Goal: Information Seeking & Learning: Find specific fact

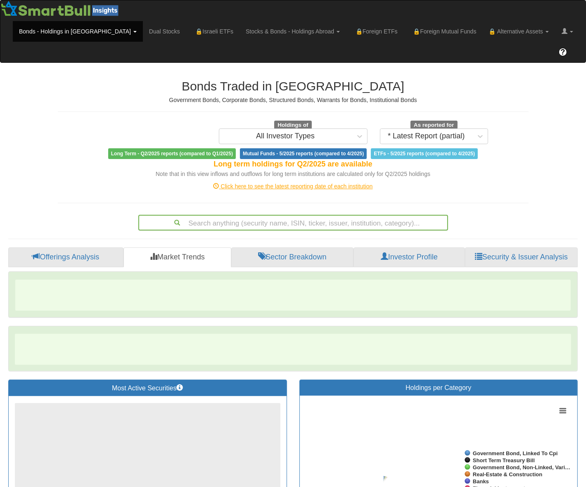
click at [249, 216] on div "Search anything (security name, ISIN, ticker, issuer, institution, category)..." at bounding box center [293, 223] width 308 height 14
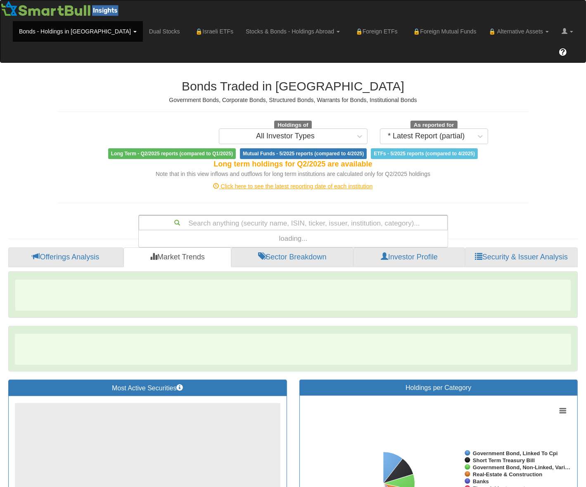
scroll to position [10, 303]
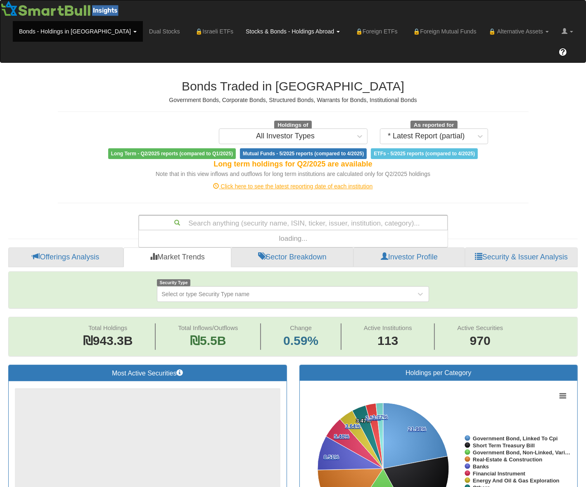
click at [246, 32] on link "Stocks & Bonds - Holdings Abroad" at bounding box center [293, 31] width 107 height 21
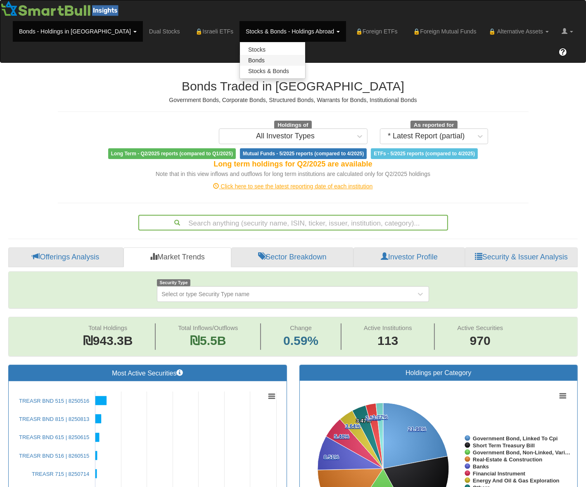
click at [240, 60] on link "Bonds" at bounding box center [272, 60] width 65 height 11
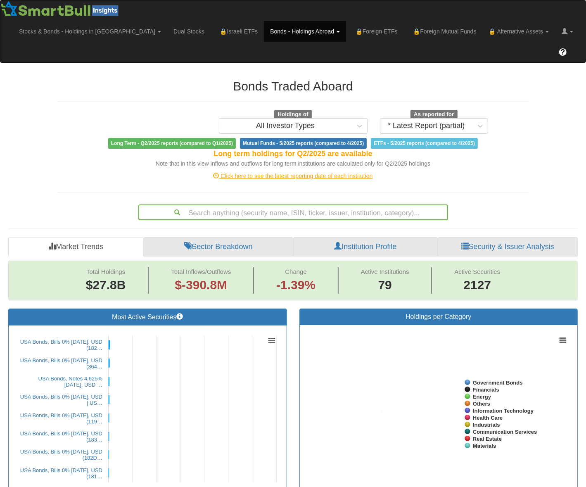
click at [282, 205] on div "Search anything (security name, ISIN, ticker, issuer, institution, category)..." at bounding box center [293, 212] width 308 height 14
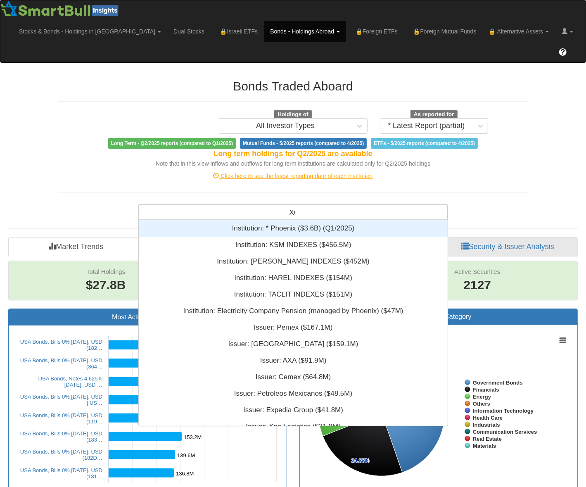
scroll to position [76, 303]
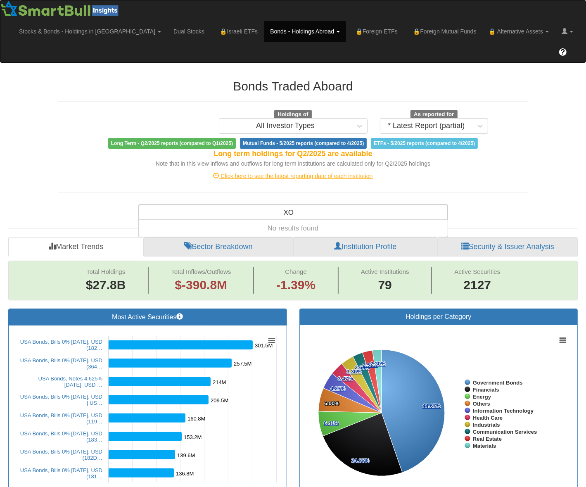
type input "X"
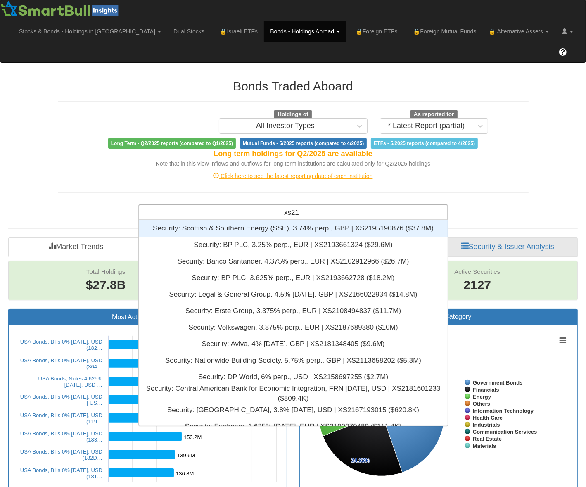
scroll to position [199, 303]
type input "x"
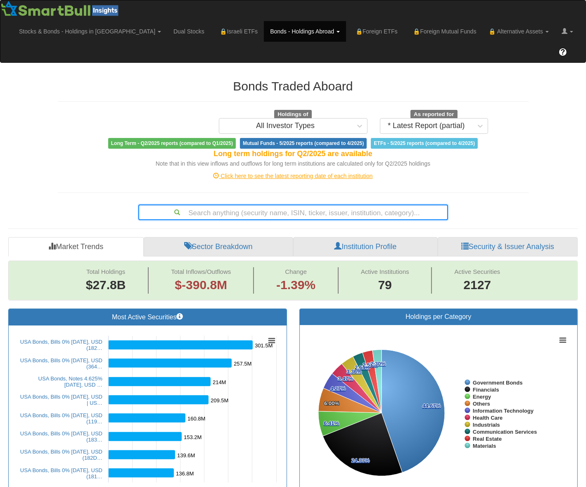
click at [278, 205] on div "Search anything (security name, ISIN, ticker, issuer, institution, category)..." at bounding box center [293, 212] width 308 height 14
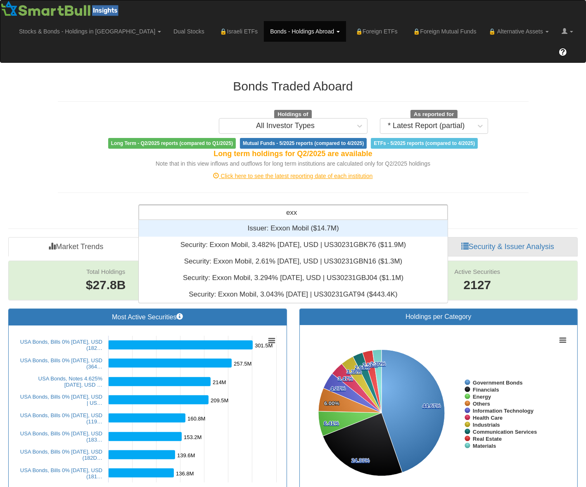
scroll to position [76, 303]
type input "exxon mob"
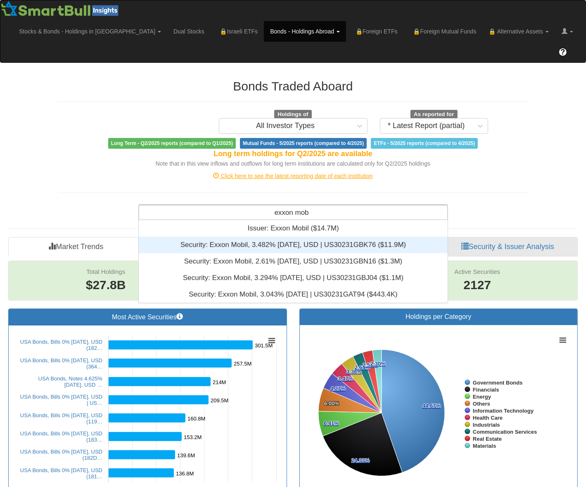
click at [268, 237] on div "Security: ‎Exxon Mobil, 3.482% [DATE], USD | US30231GBK76 ‎($11.9M)‏" at bounding box center [293, 245] width 309 height 17
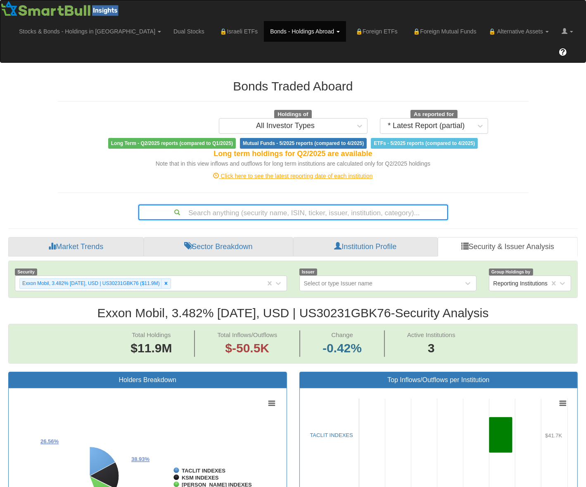
scroll to position [83, 0]
